Goal: Task Accomplishment & Management: Complete application form

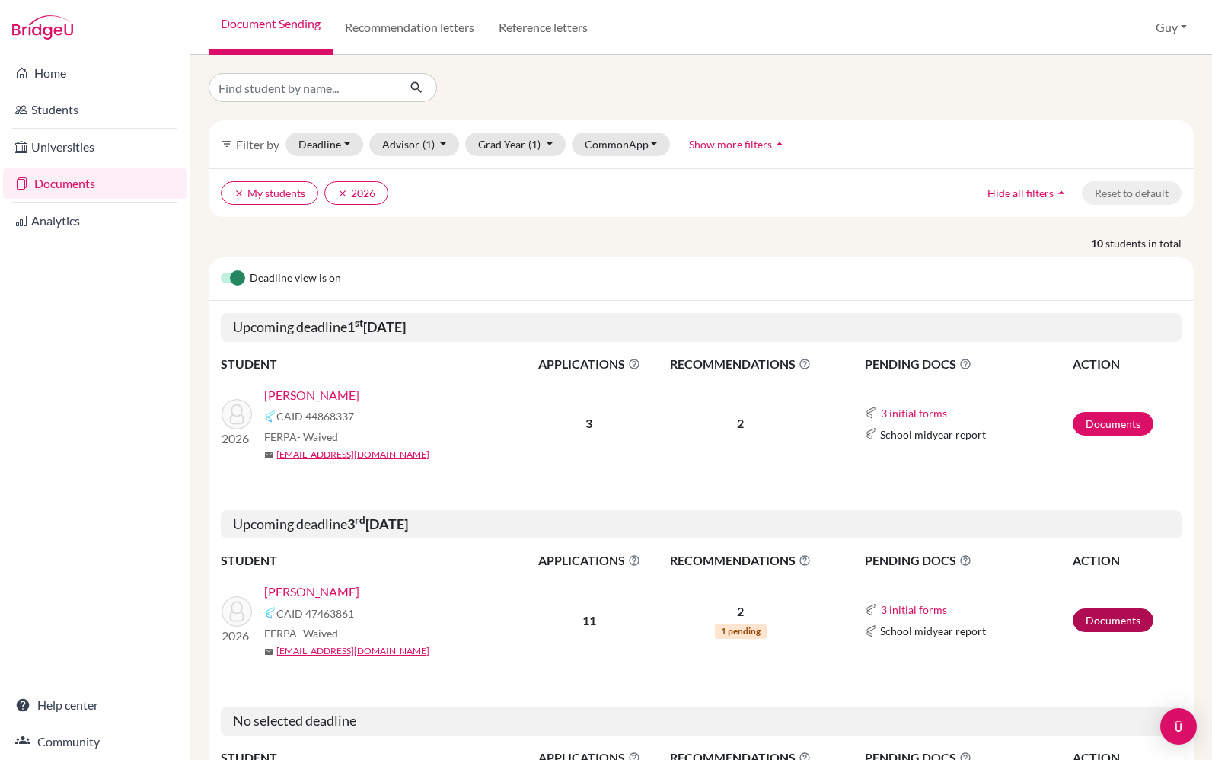
click at [1125, 631] on link "Documents" at bounding box center [1113, 620] width 81 height 24
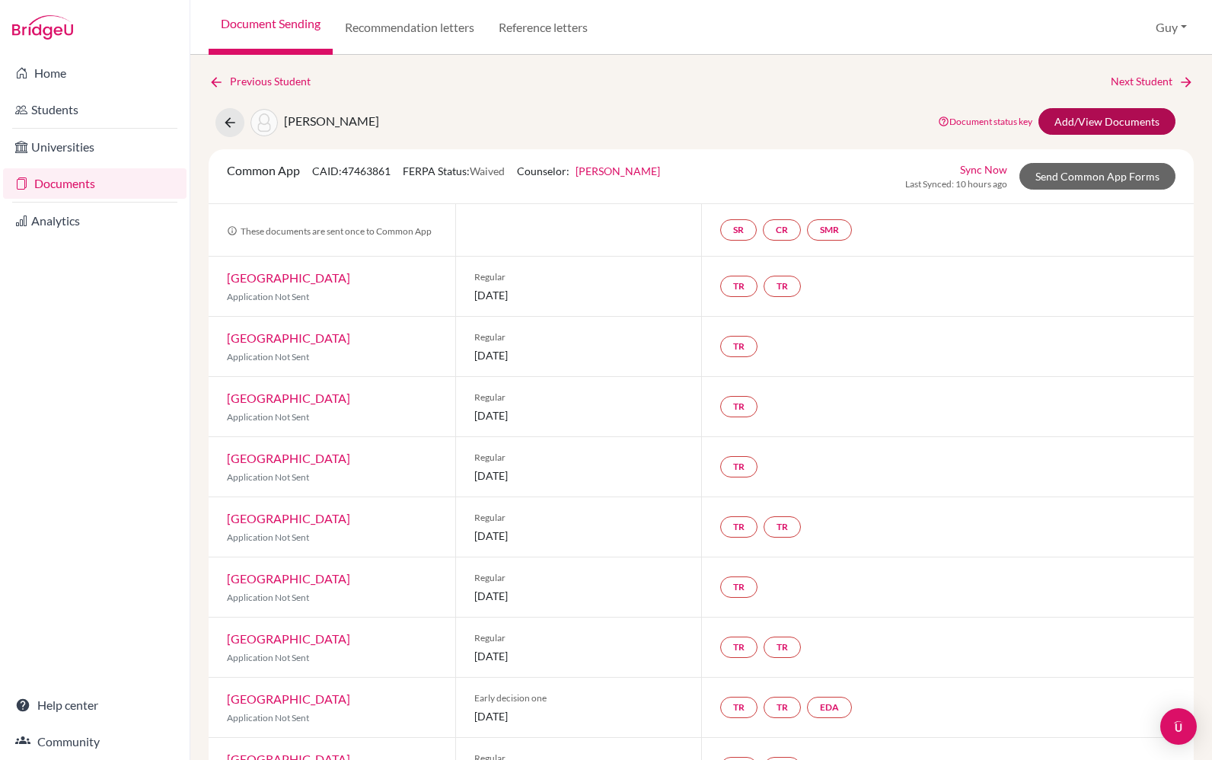
click at [1062, 130] on link "Add/View Documents" at bounding box center [1107, 121] width 137 height 27
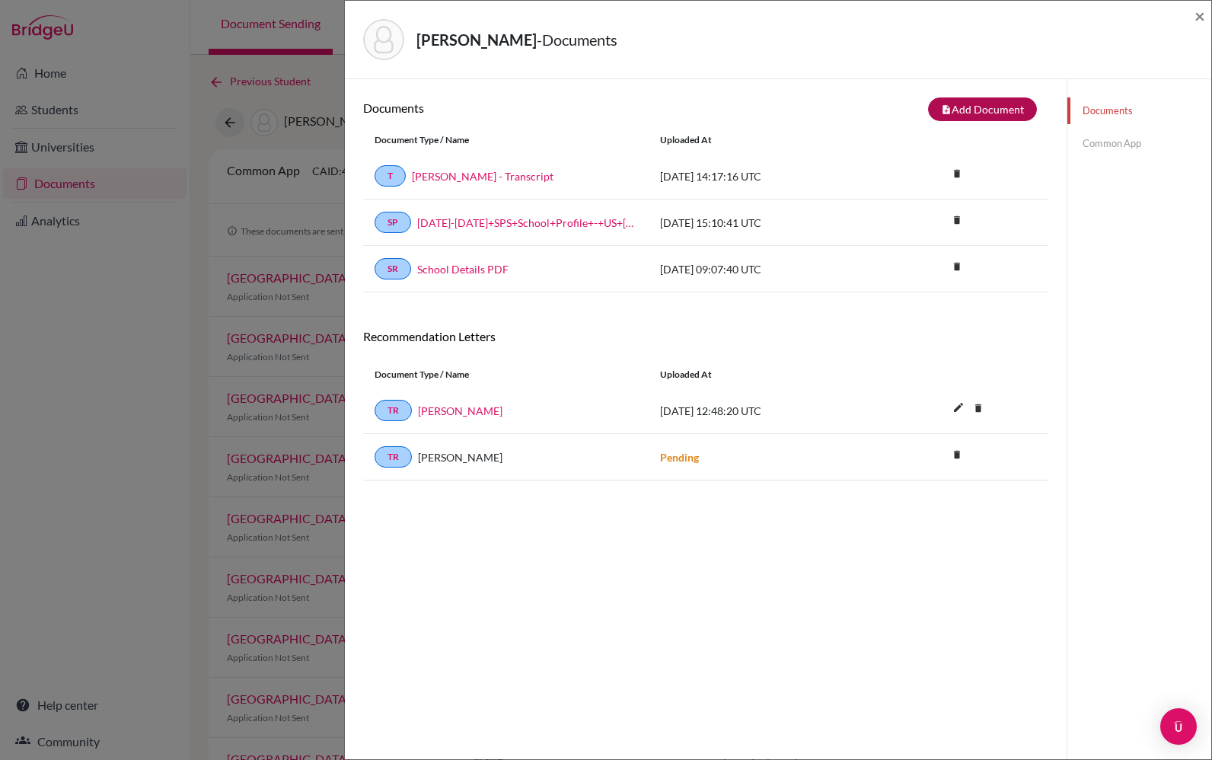
click at [941, 112] on icon "note_add" at bounding box center [946, 109] width 11 height 11
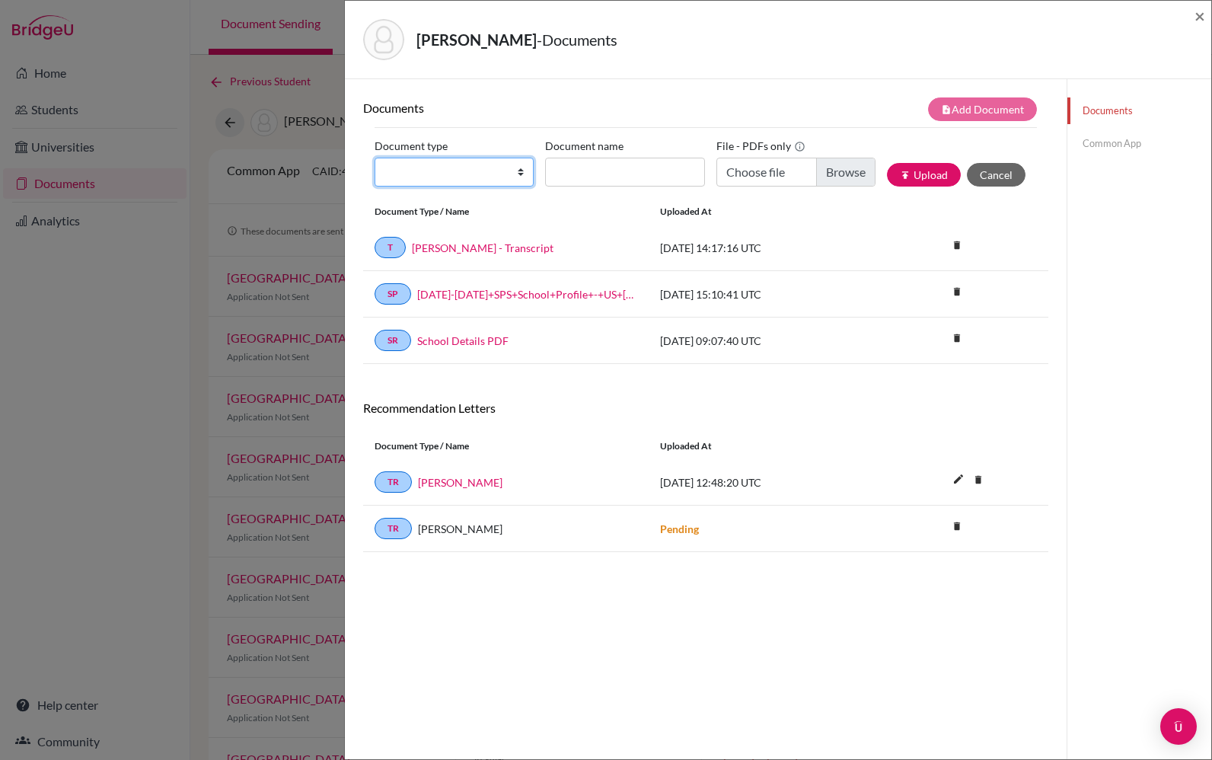
select select "5"
click at [602, 172] on input "Recommender's name" at bounding box center [624, 172] width 159 height 29
type input "[PERSON_NAME]"
click at [838, 177] on input "Choose file" at bounding box center [796, 172] width 159 height 29
type input "C:\fakepath\[PERSON_NAME] ATLT REFERENCE 2025.pdf"
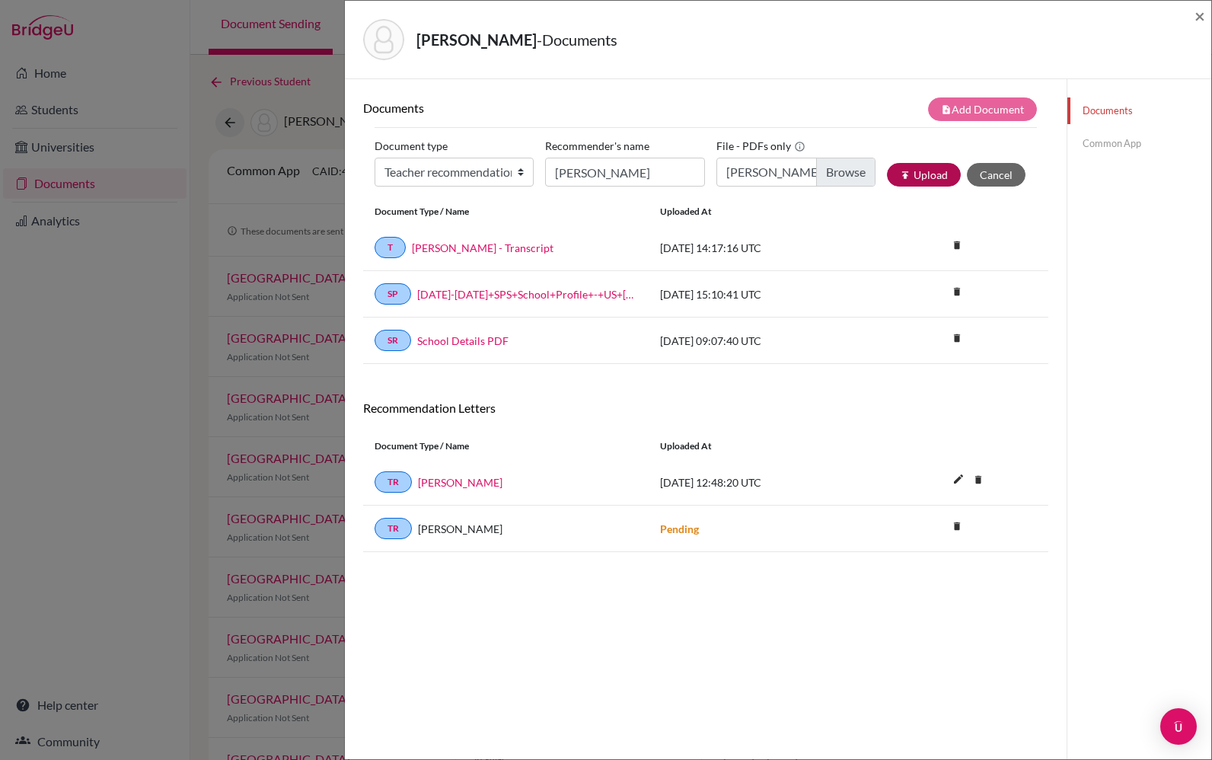
click at [902, 179] on button "publish Upload" at bounding box center [924, 175] width 74 height 24
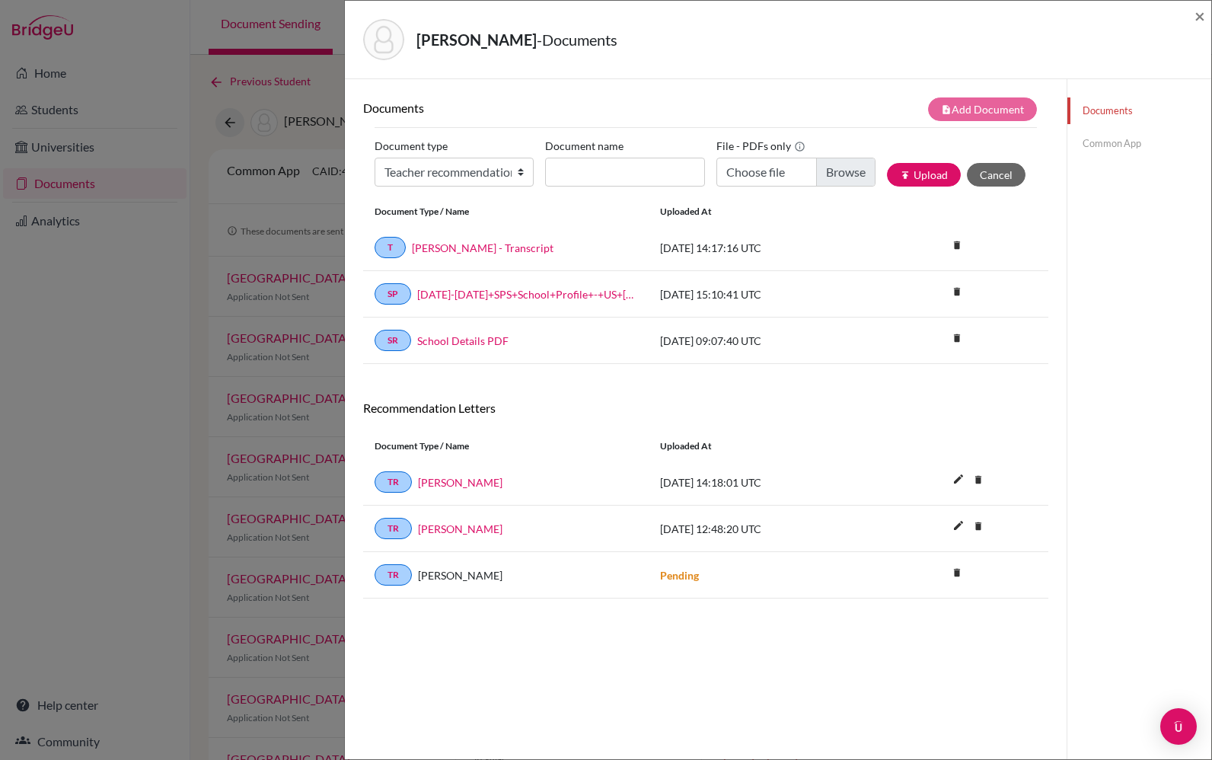
click at [118, 555] on div "[PERSON_NAME] - Documents × Documents note_add Add Document Document type Chang…" at bounding box center [606, 380] width 1212 height 760
click at [72, 608] on div "[PERSON_NAME] - Documents × Documents note_add Add Document Document type Chang…" at bounding box center [606, 380] width 1212 height 760
